Goal: Check status: Check status

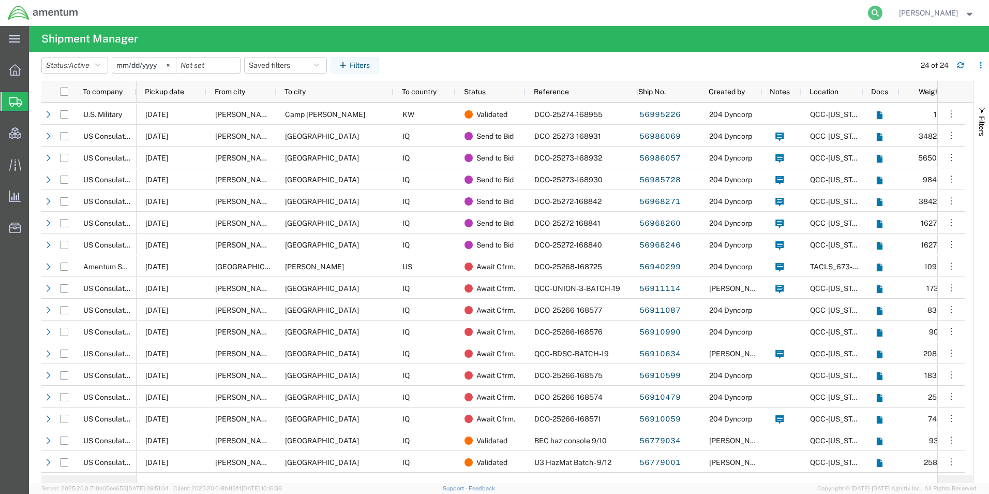
click at [884, 20] on form at bounding box center [876, 13] width 17 height 26
click at [883, 9] on icon at bounding box center [875, 13] width 14 height 14
click at [747, 8] on input "search" at bounding box center [711, 13] width 315 height 25
paste input "QCC-OMSS-25234-0073"
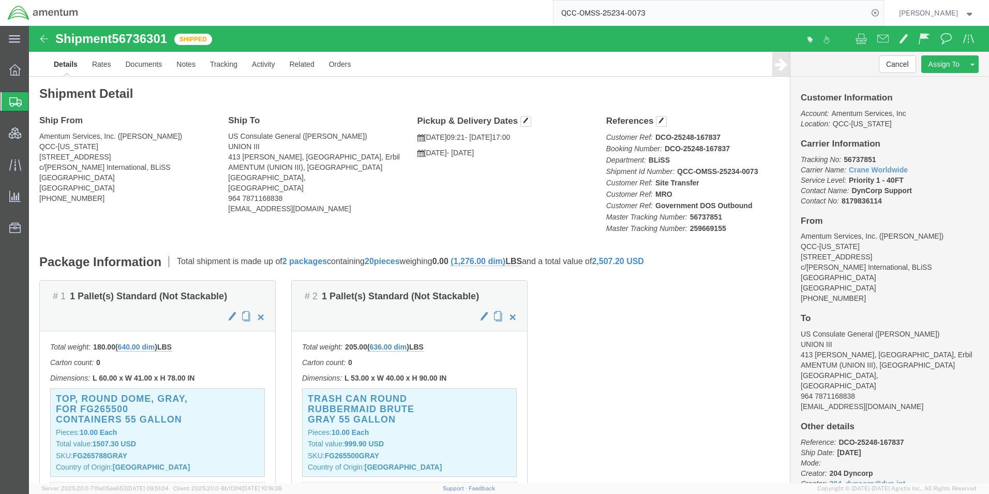
click at [621, 1] on input "QCC-OMSS-25234-0073" at bounding box center [711, 13] width 315 height 25
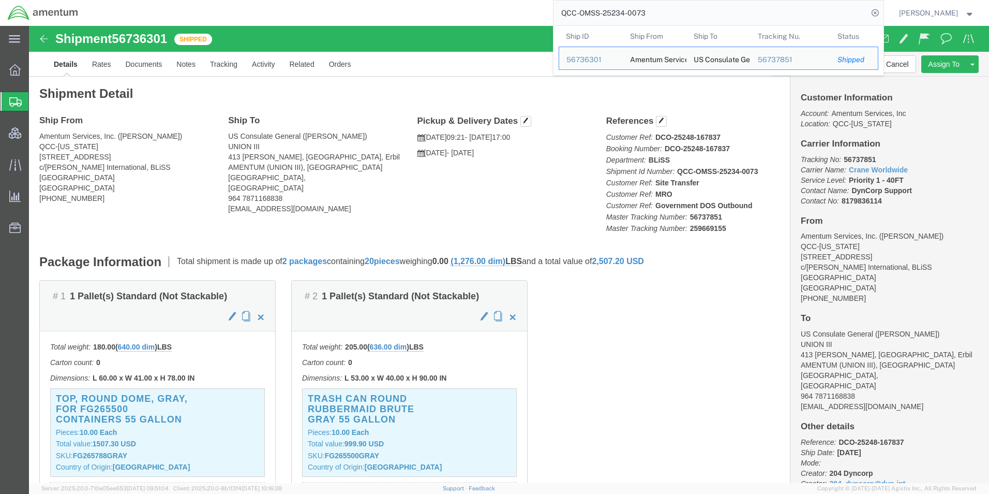
drag, startPoint x: 646, startPoint y: 11, endPoint x: 494, endPoint y: 23, distance: 152.0
click at [494, 23] on div "QCC-OMSS-25234-0073 Ship ID Ship From Ship To Tracking Nu. Status Ship ID 56736…" at bounding box center [485, 13] width 798 height 26
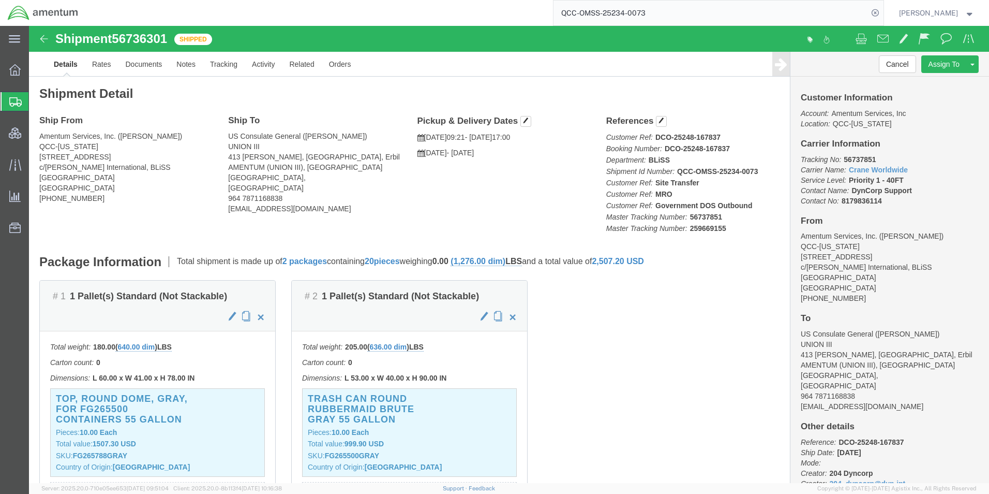
paste input "24"
type input "QCC-OMSS-25234-0243"
